Goal: Complete application form

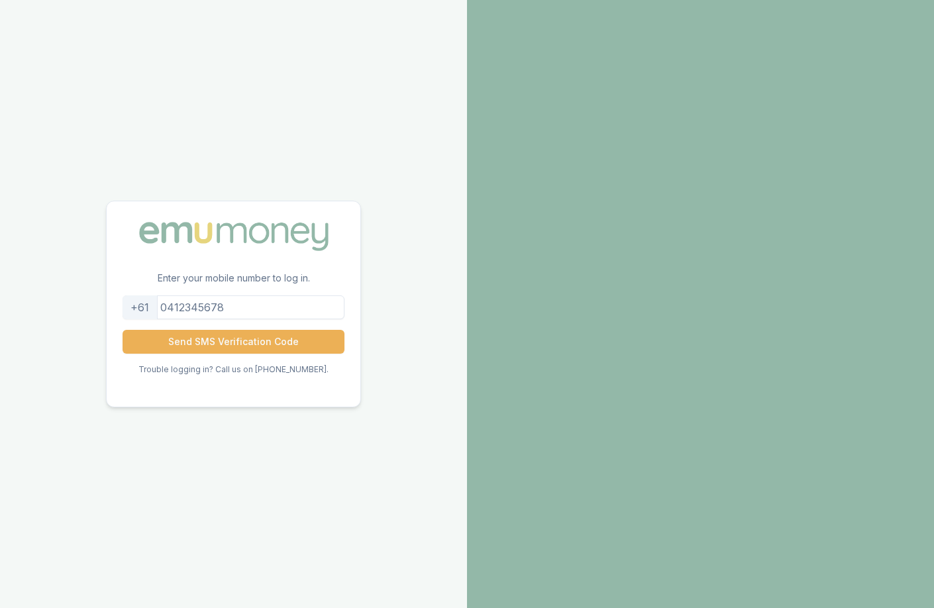
click at [316, 307] on input "tel" at bounding box center [234, 308] width 222 height 24
type input "4"
type input "493795494"
click at [270, 345] on button "Send SMS Verification Code" at bounding box center [234, 342] width 222 height 24
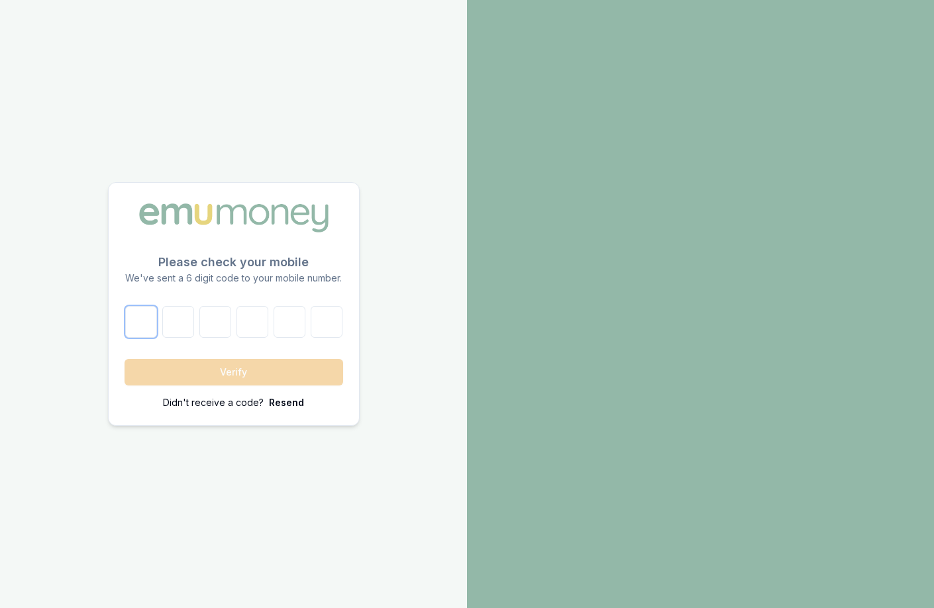
click at [148, 319] on input "number" at bounding box center [141, 322] width 32 height 32
type input "1"
type input "5"
type input "1"
type input "4"
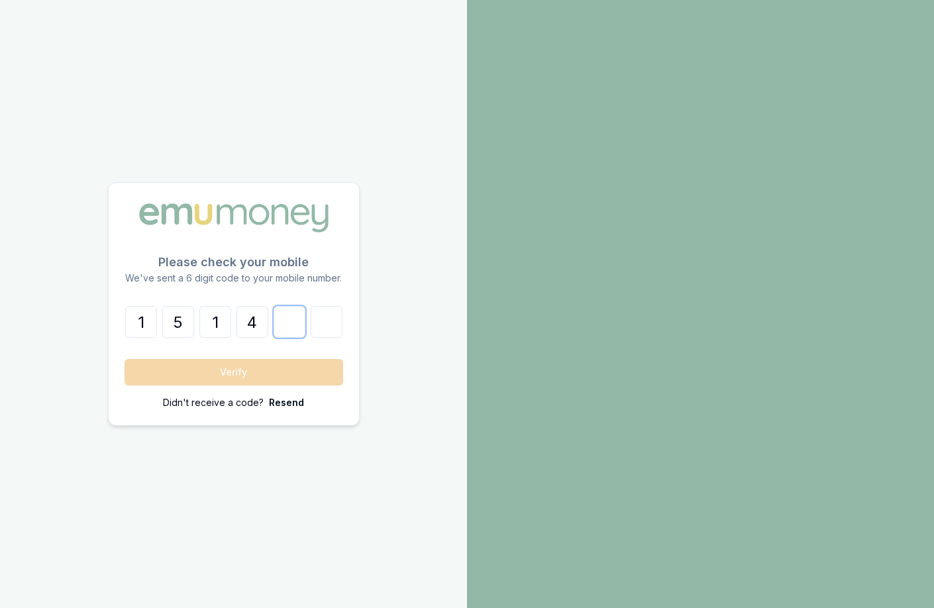
type input "3"
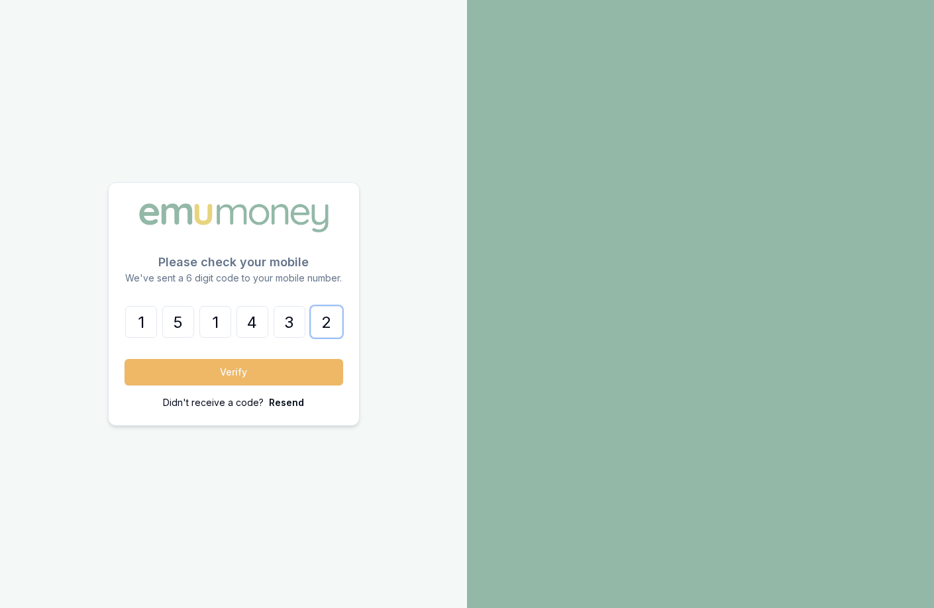
type input "2"
click at [224, 375] on button "Verify" at bounding box center [234, 372] width 219 height 27
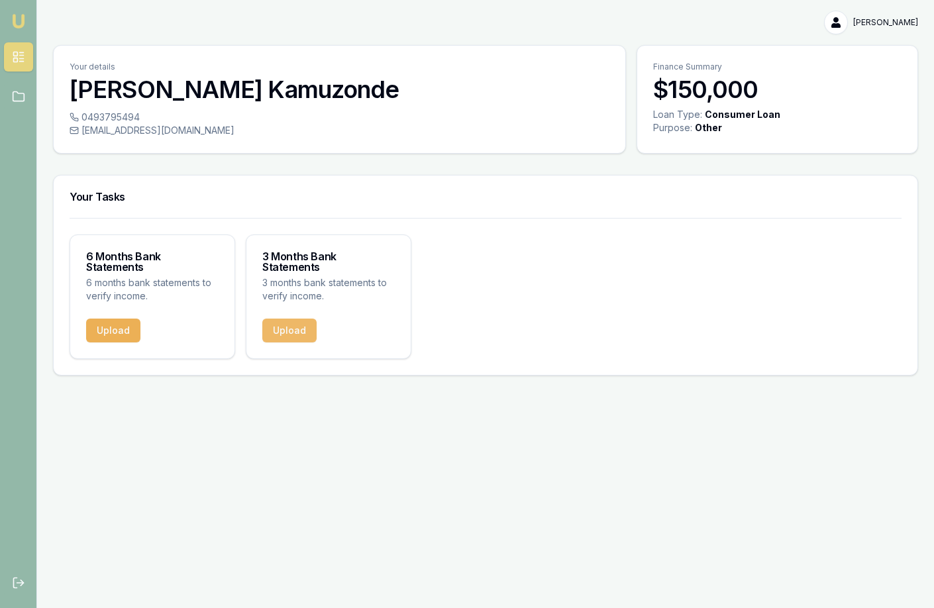
click at [287, 319] on button "Upload" at bounding box center [289, 331] width 54 height 24
click at [113, 319] on button "Upload" at bounding box center [113, 331] width 54 height 24
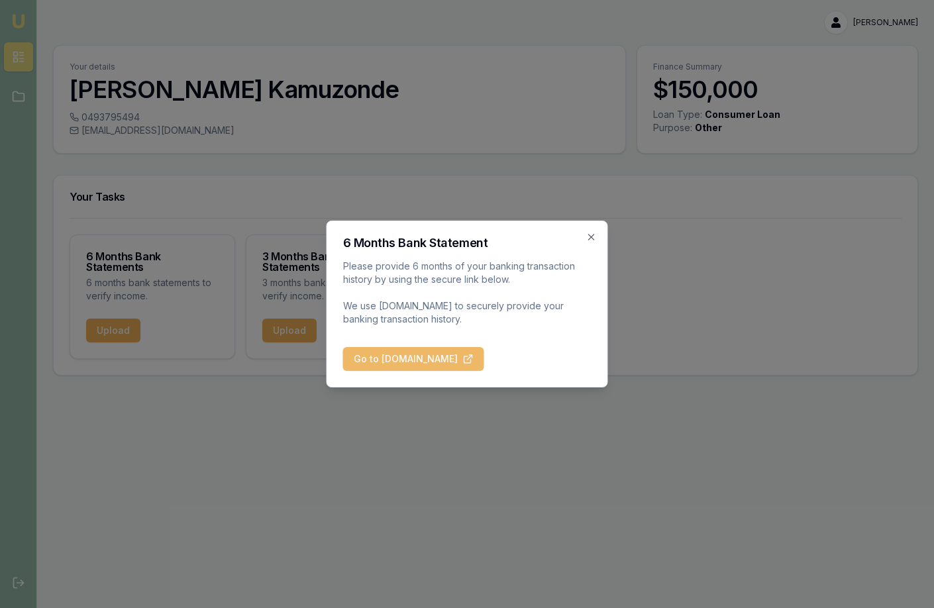
click at [431, 364] on button "Go to [DOMAIN_NAME]" at bounding box center [413, 359] width 141 height 24
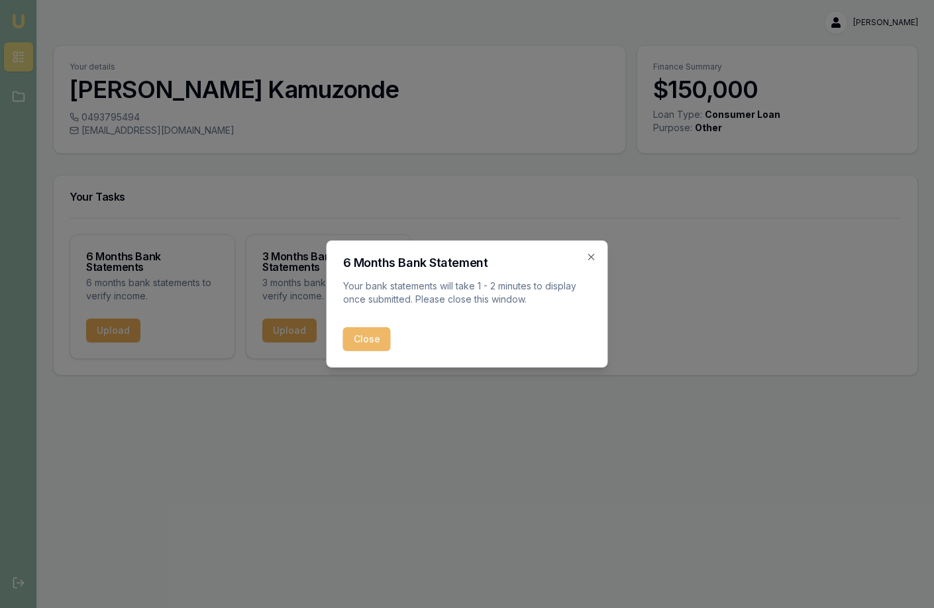
click at [370, 341] on button "Close" at bounding box center [367, 339] width 48 height 24
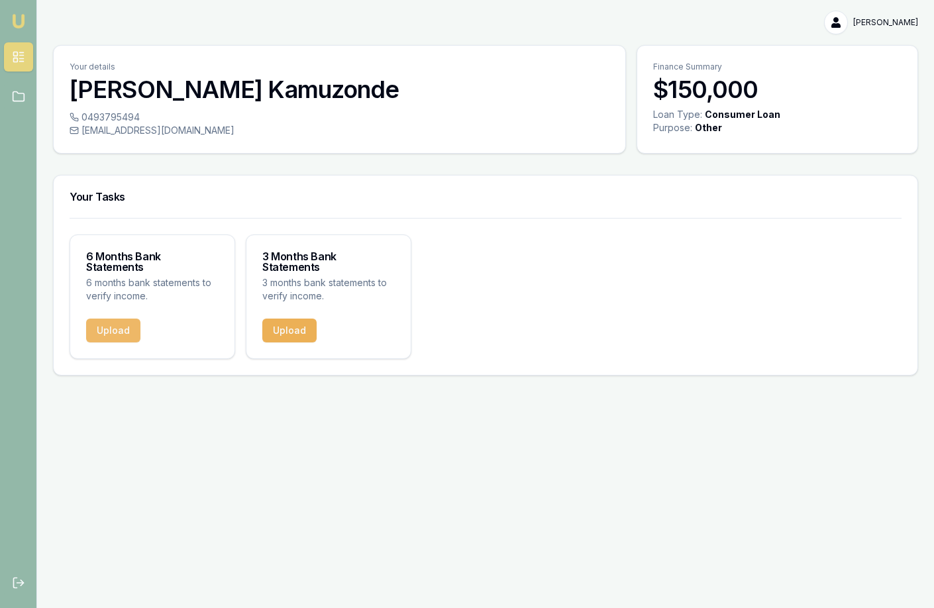
click at [117, 329] on button "Upload" at bounding box center [113, 331] width 54 height 24
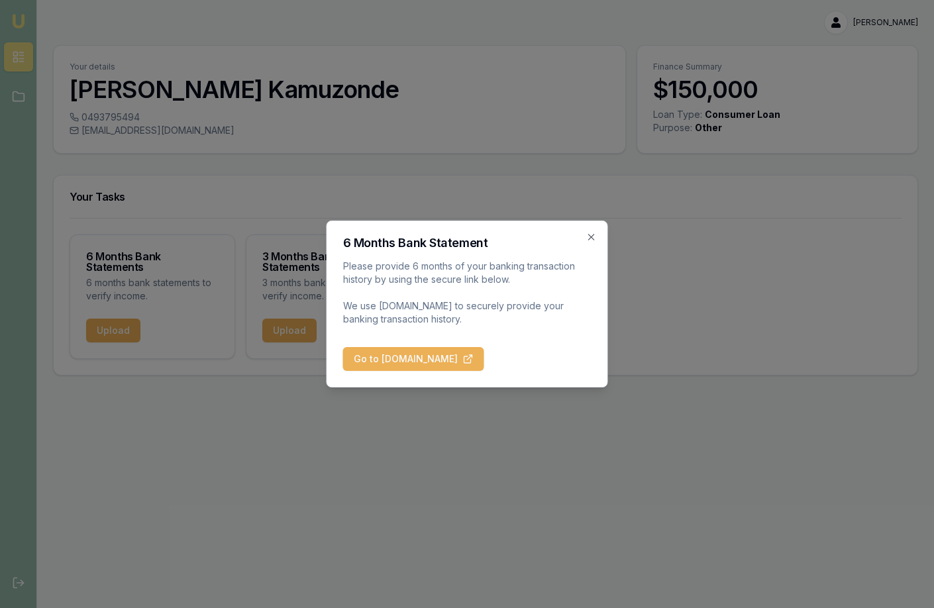
click at [421, 371] on div "6 Months Bank Statement Please provide 6 months of your banking transaction his…" at bounding box center [468, 304] width 282 height 167
click at [413, 360] on button "Go to [DOMAIN_NAME]" at bounding box center [413, 359] width 141 height 24
